Goal: Task Accomplishment & Management: Complete application form

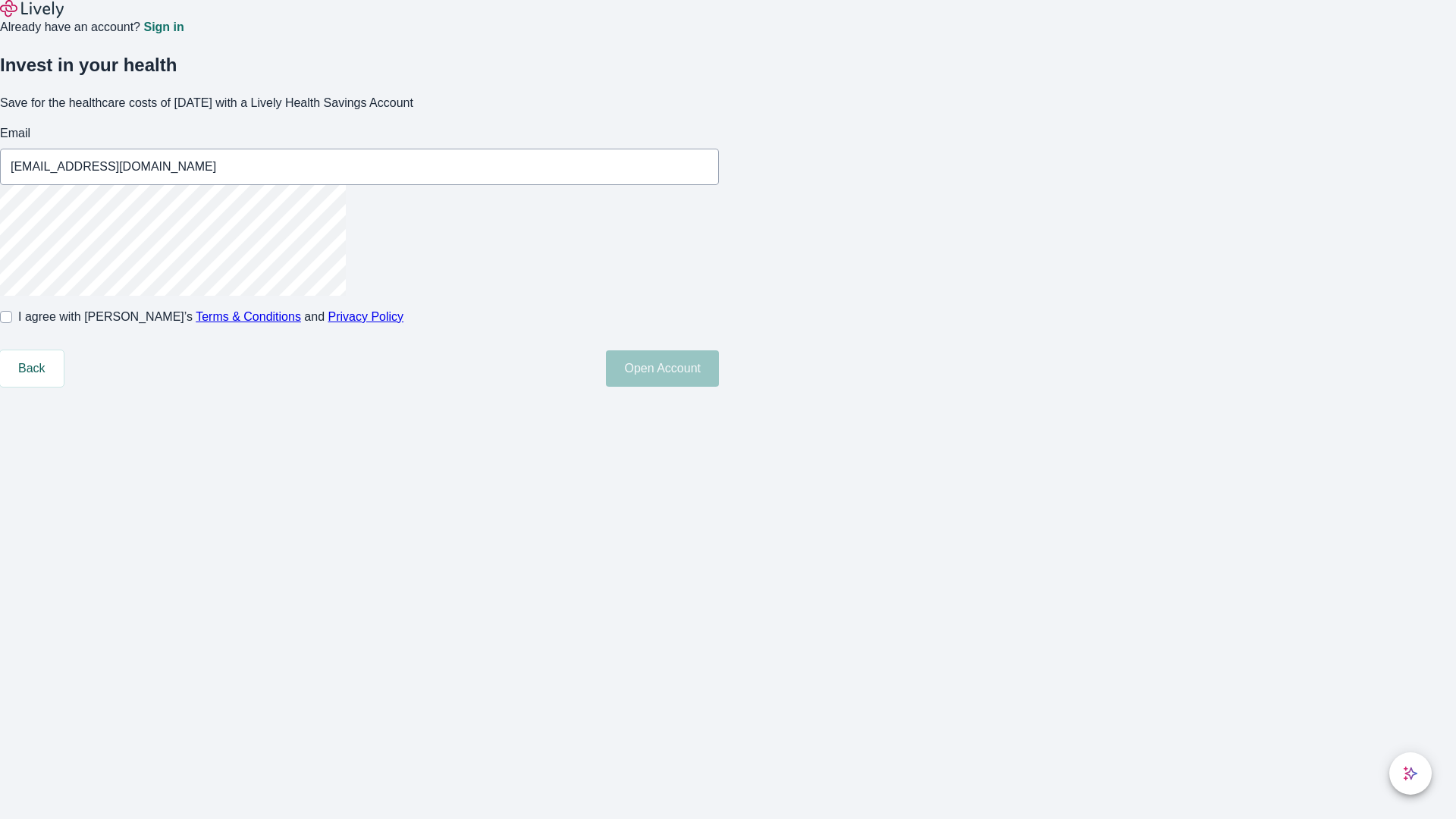
click at [12, 323] on input "I agree with Lively’s Terms & Conditions and Privacy Policy" at bounding box center [5, 316] width 12 height 12
checkbox input "true"
click at [719, 387] on button "Open Account" at bounding box center [662, 369] width 113 height 36
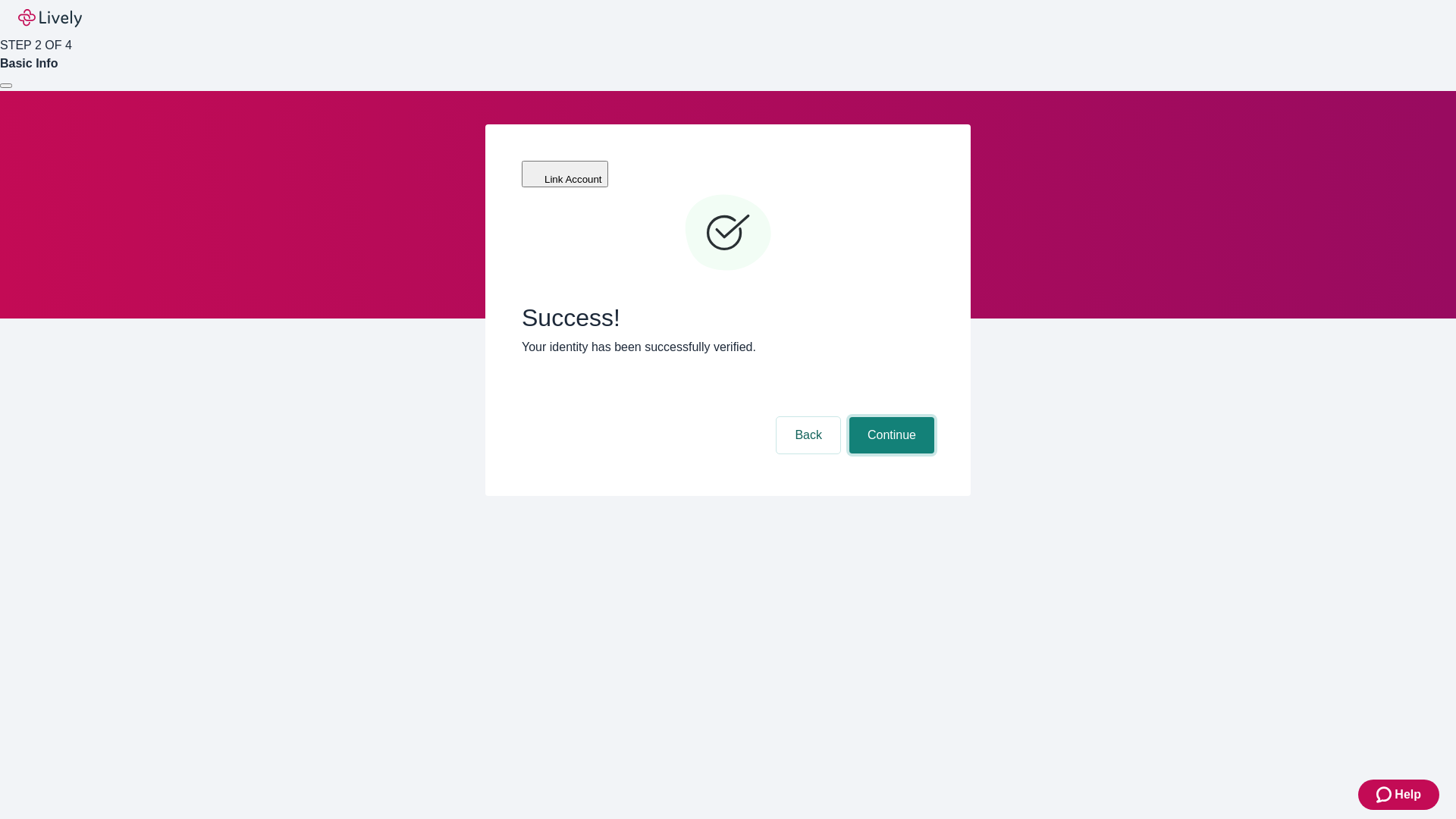
click at [889, 418] on button "Continue" at bounding box center [892, 436] width 85 height 36
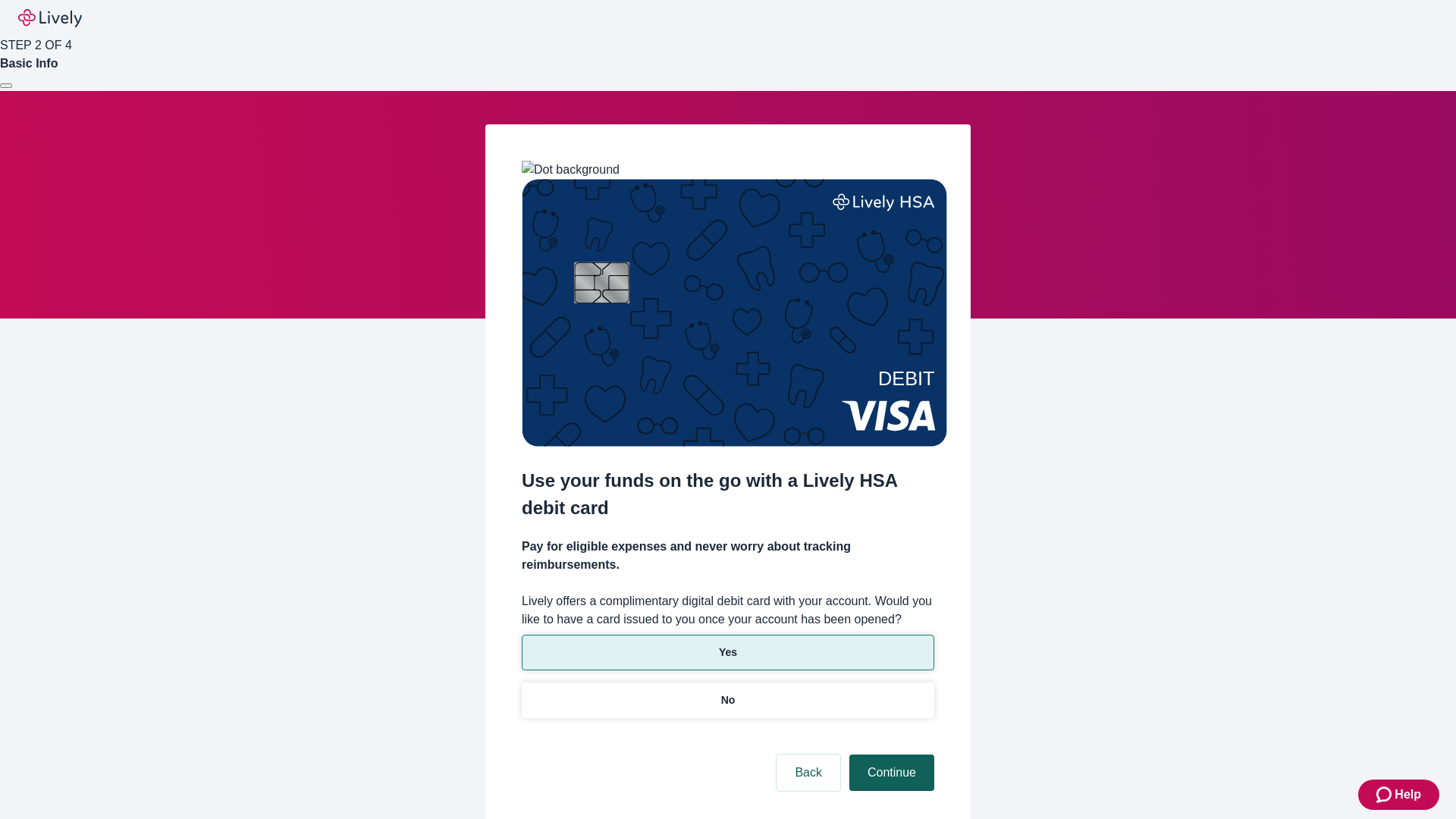
click at [728, 645] on p "Yes" at bounding box center [728, 653] width 18 height 16
click at [889, 755] on button "Continue" at bounding box center [892, 773] width 85 height 36
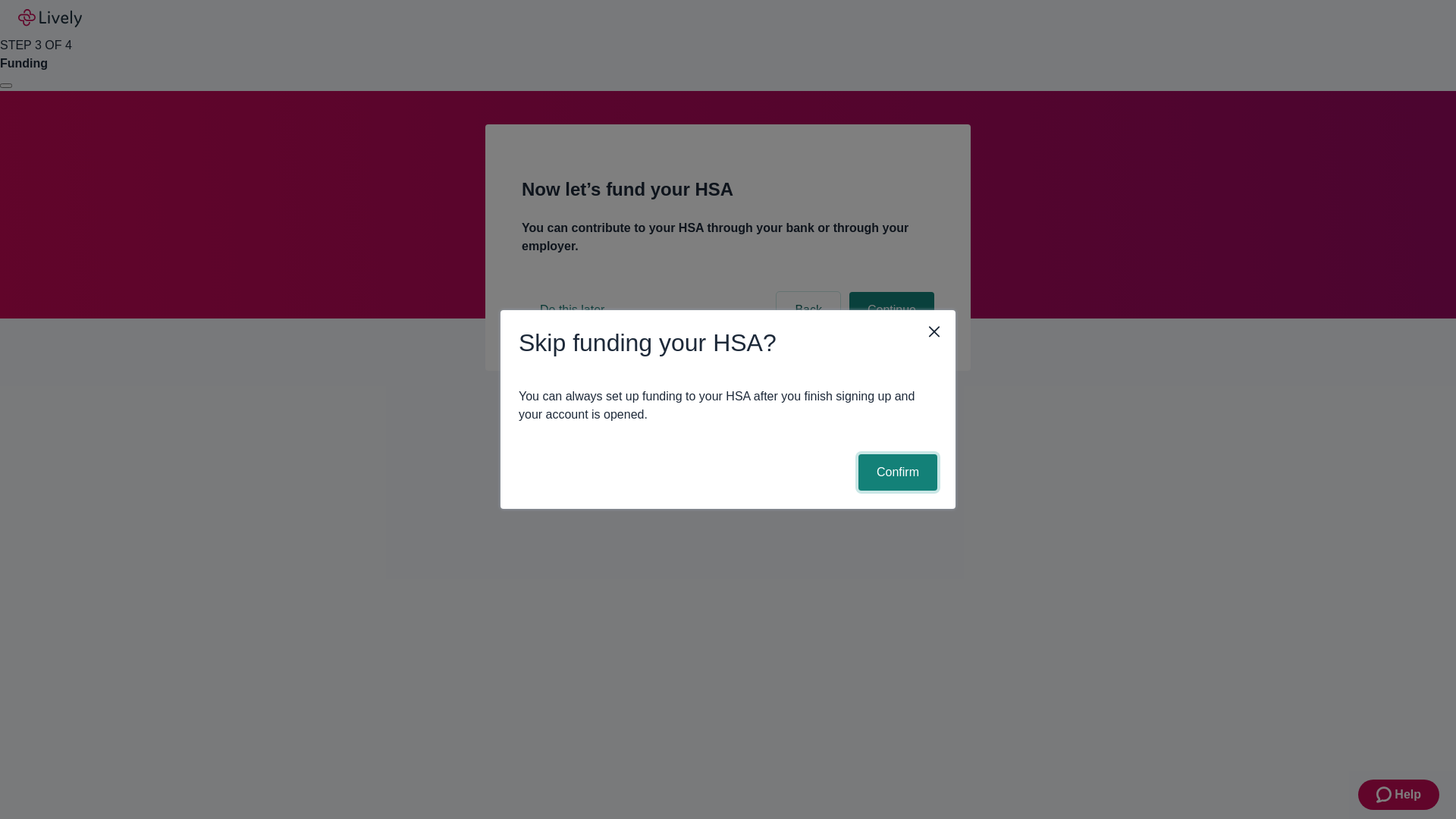
click at [896, 473] on button "Confirm" at bounding box center [897, 473] width 79 height 36
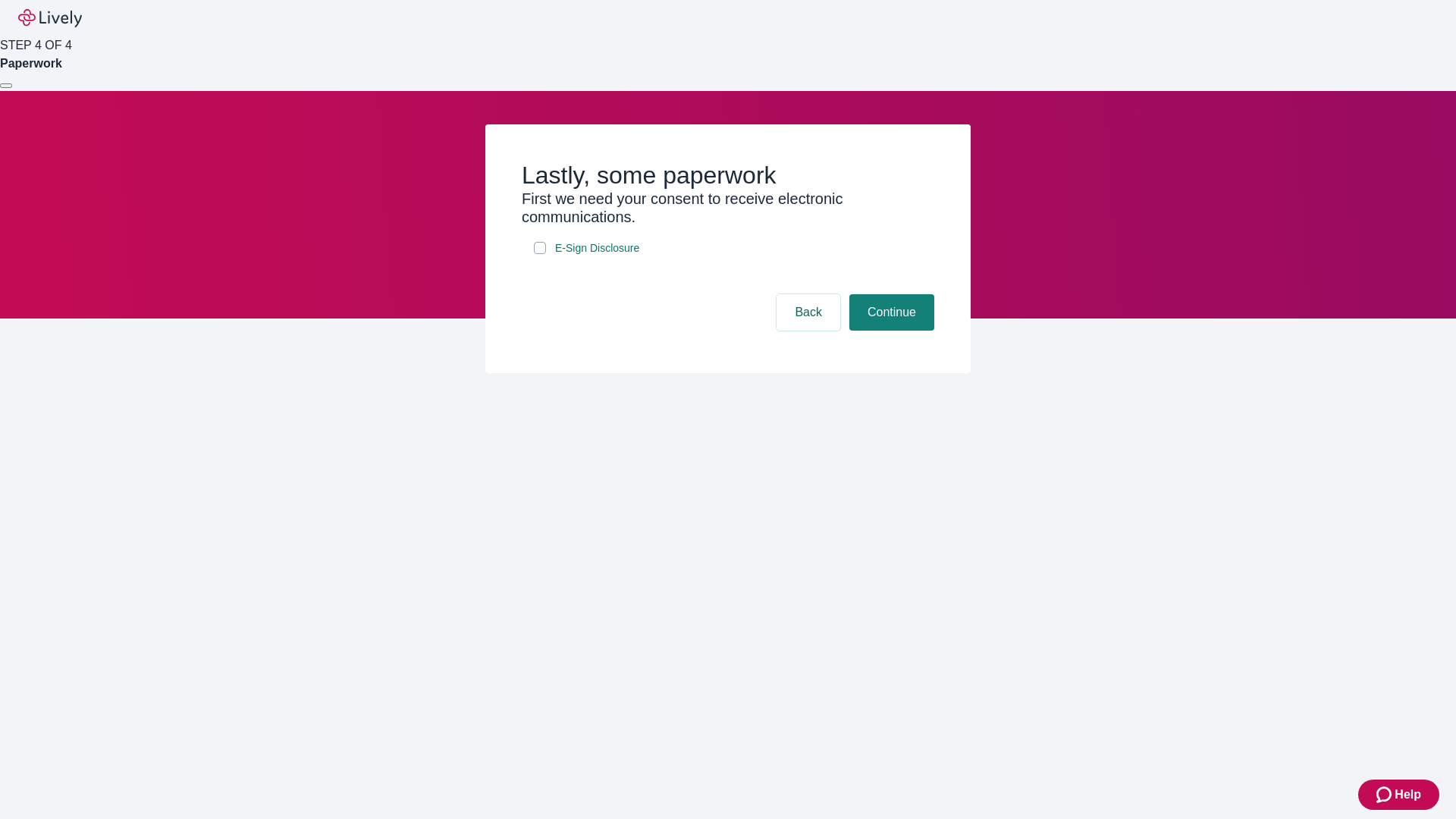
click at [540, 254] on input "E-Sign Disclosure" at bounding box center [540, 248] width 12 height 12
checkbox input "true"
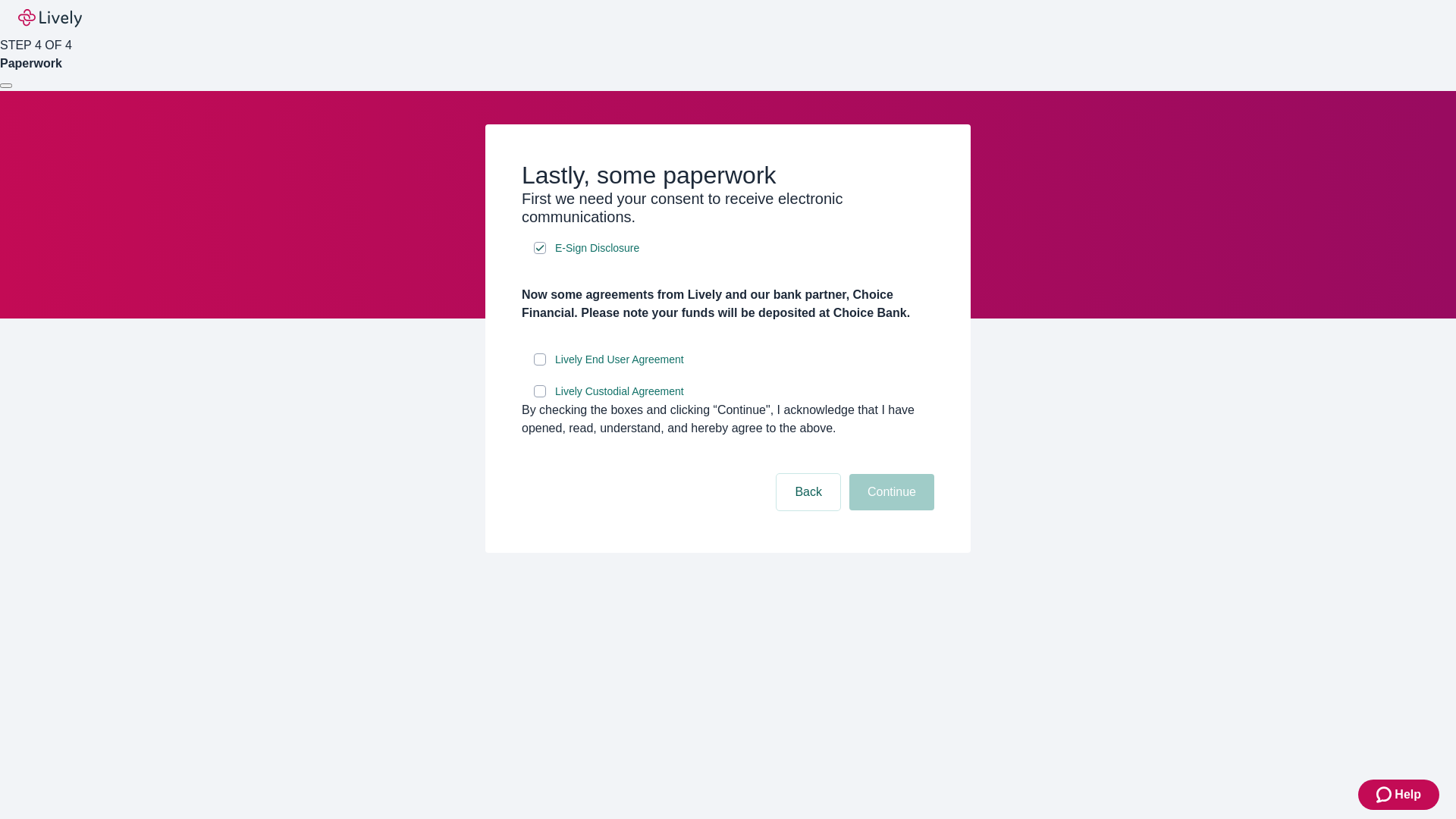
click at [540, 365] on input "Lively End User Agreement" at bounding box center [540, 359] width 12 height 12
checkbox input "true"
click at [540, 398] on input "Lively Custodial Agreement" at bounding box center [540, 391] width 12 height 12
checkbox input "true"
click at [889, 511] on button "Continue" at bounding box center [892, 492] width 85 height 36
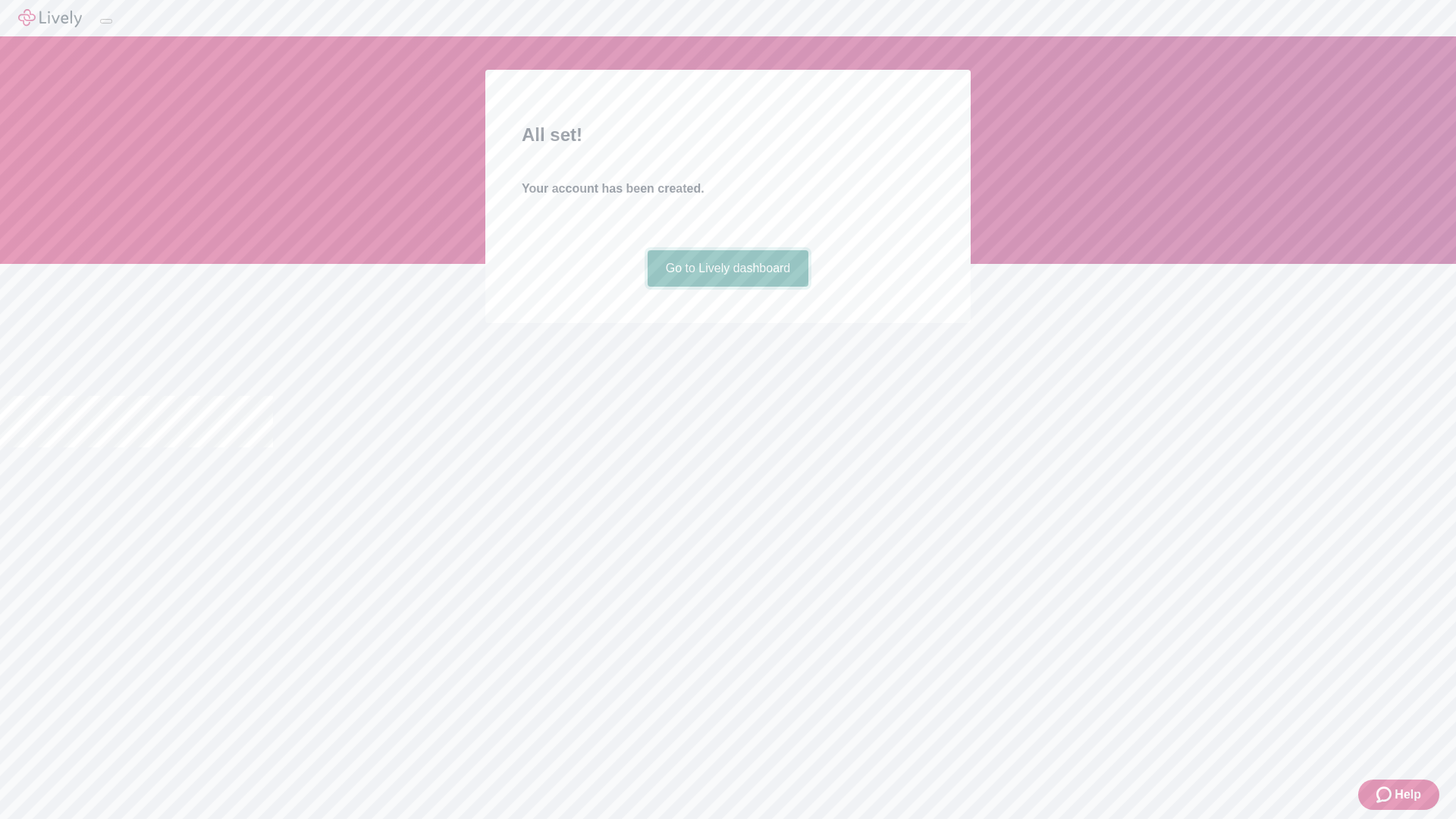
click at [728, 287] on link "Go to Lively dashboard" at bounding box center [728, 268] width 162 height 36
